Goal: Information Seeking & Learning: Learn about a topic

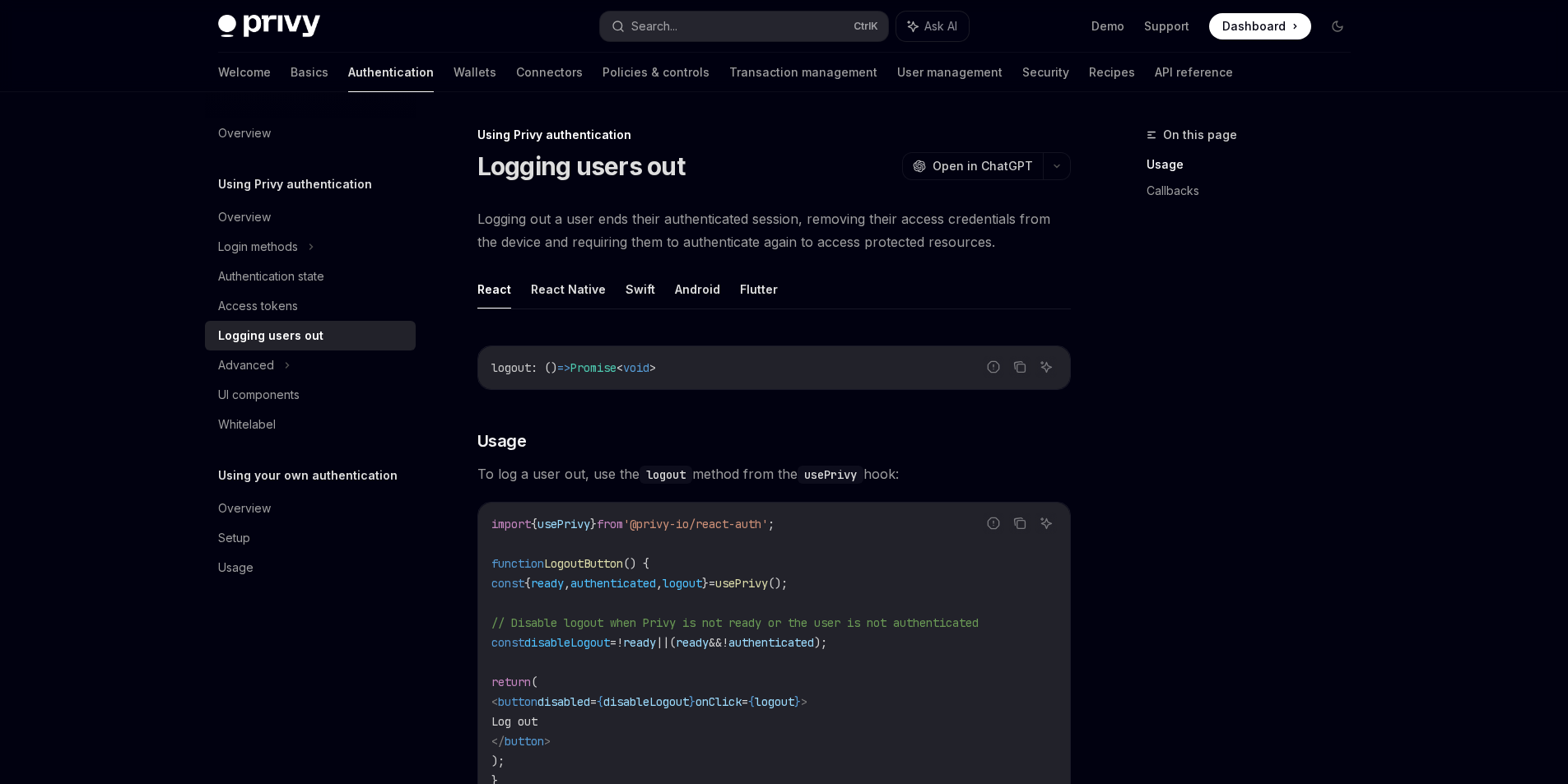
scroll to position [740, 0]
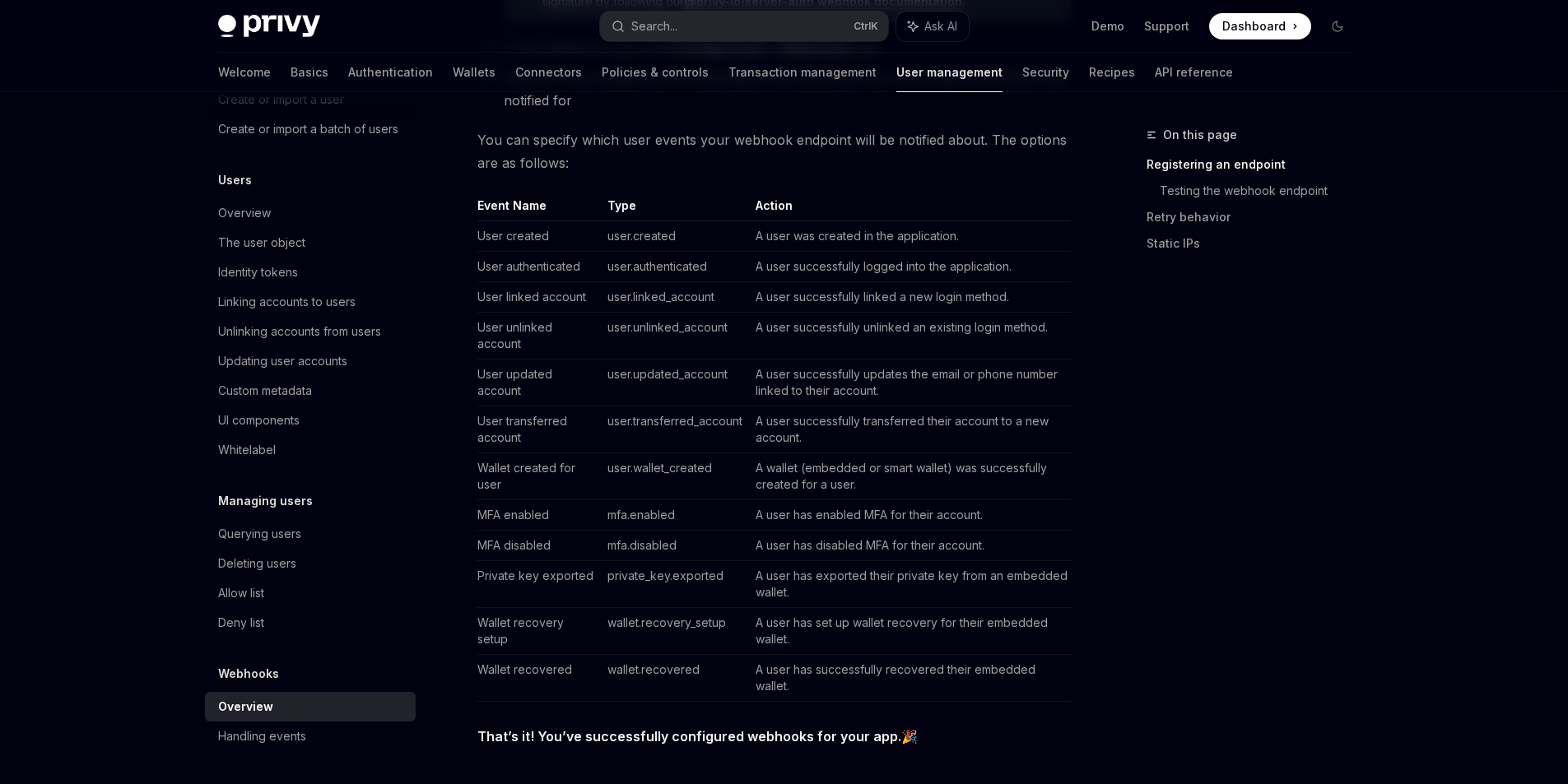
scroll to position [987, 0]
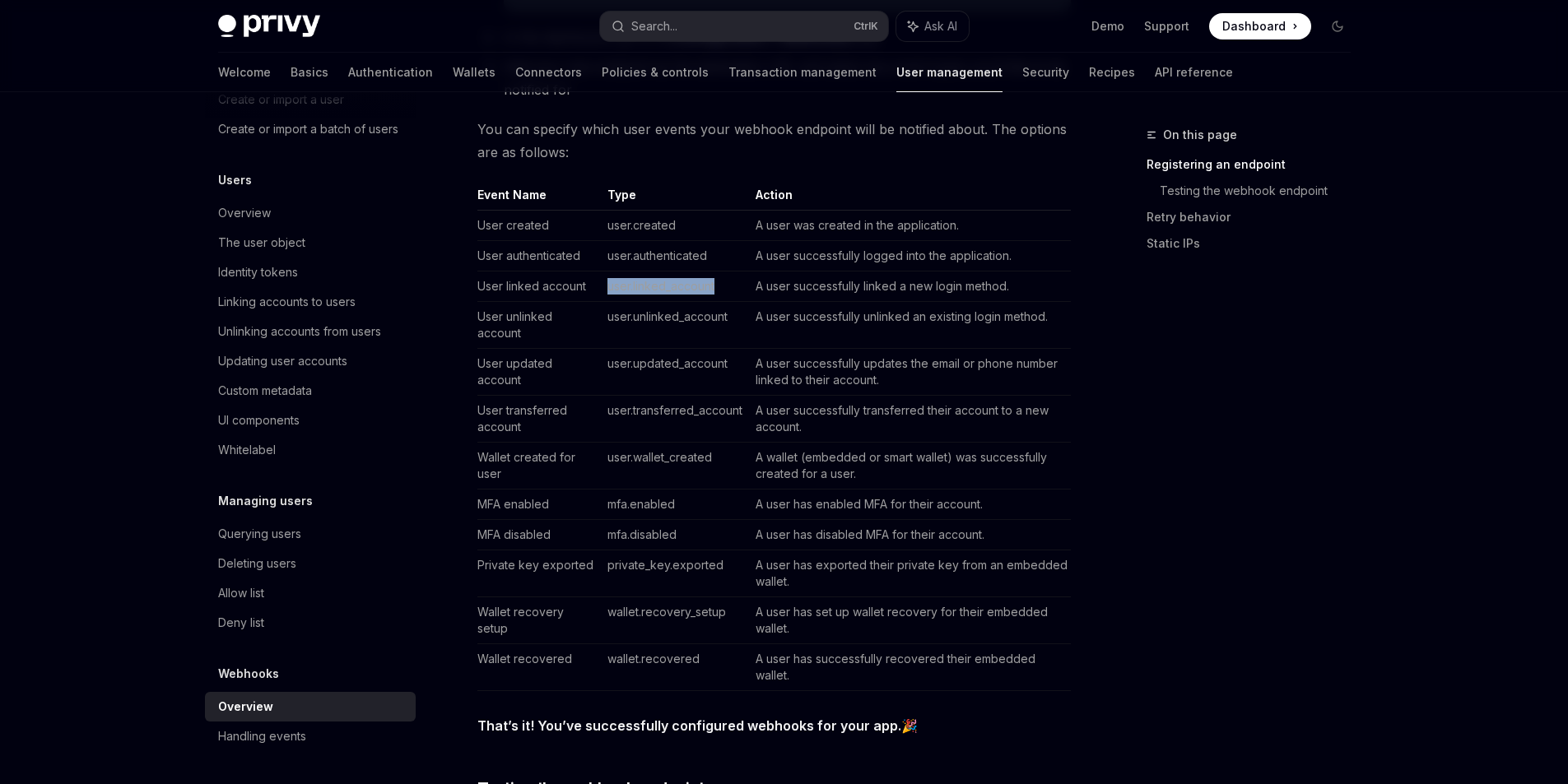
drag, startPoint x: 591, startPoint y: 365, endPoint x: 712, endPoint y: 363, distance: 121.0
click at [712, 302] on td "user.linked_account" at bounding box center [675, 287] width 148 height 30
click at [679, 302] on td "user.linked_account" at bounding box center [675, 287] width 148 height 30
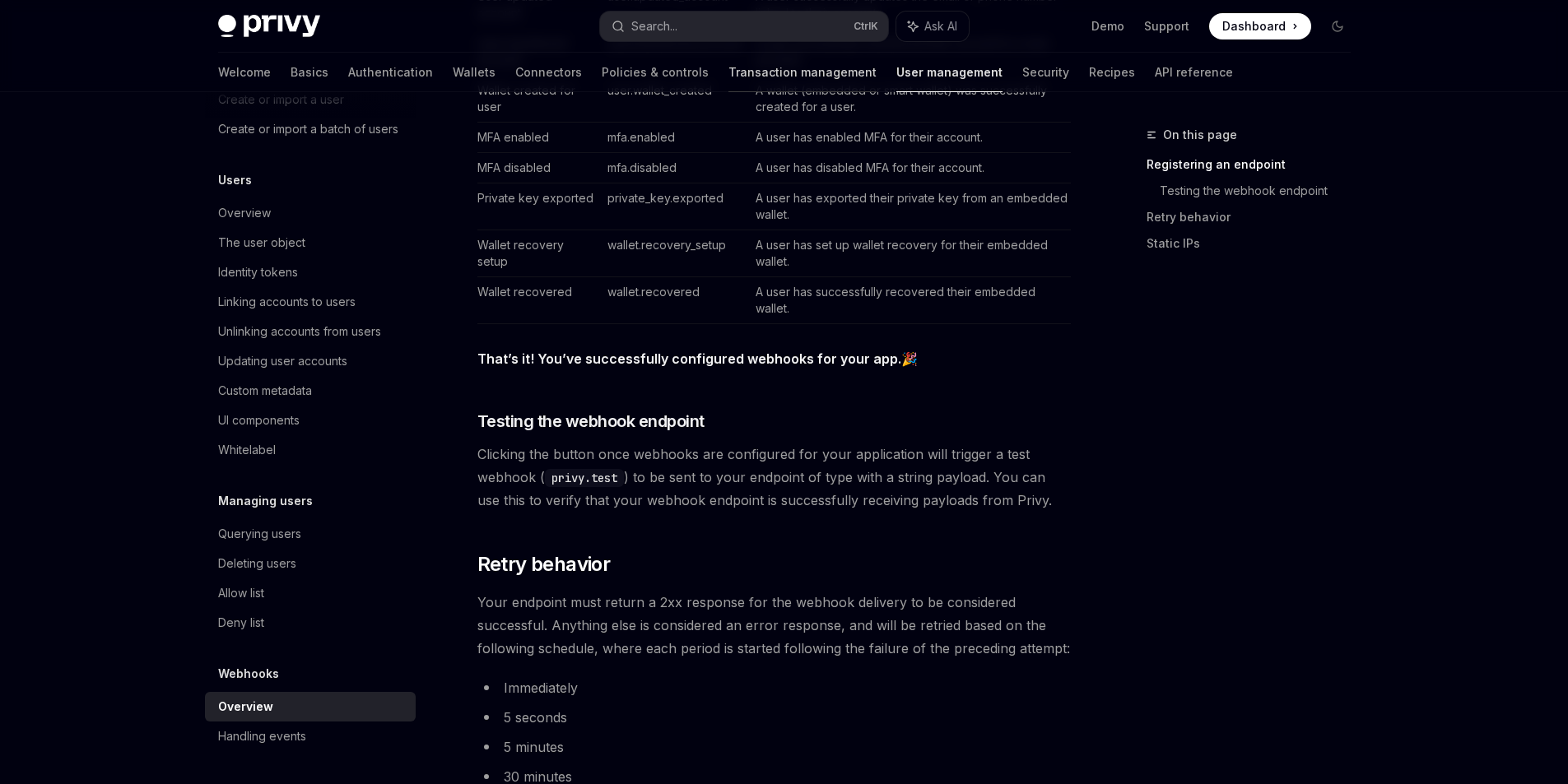
scroll to position [1233, 0]
